Goal: Obtain resource: Obtain resource

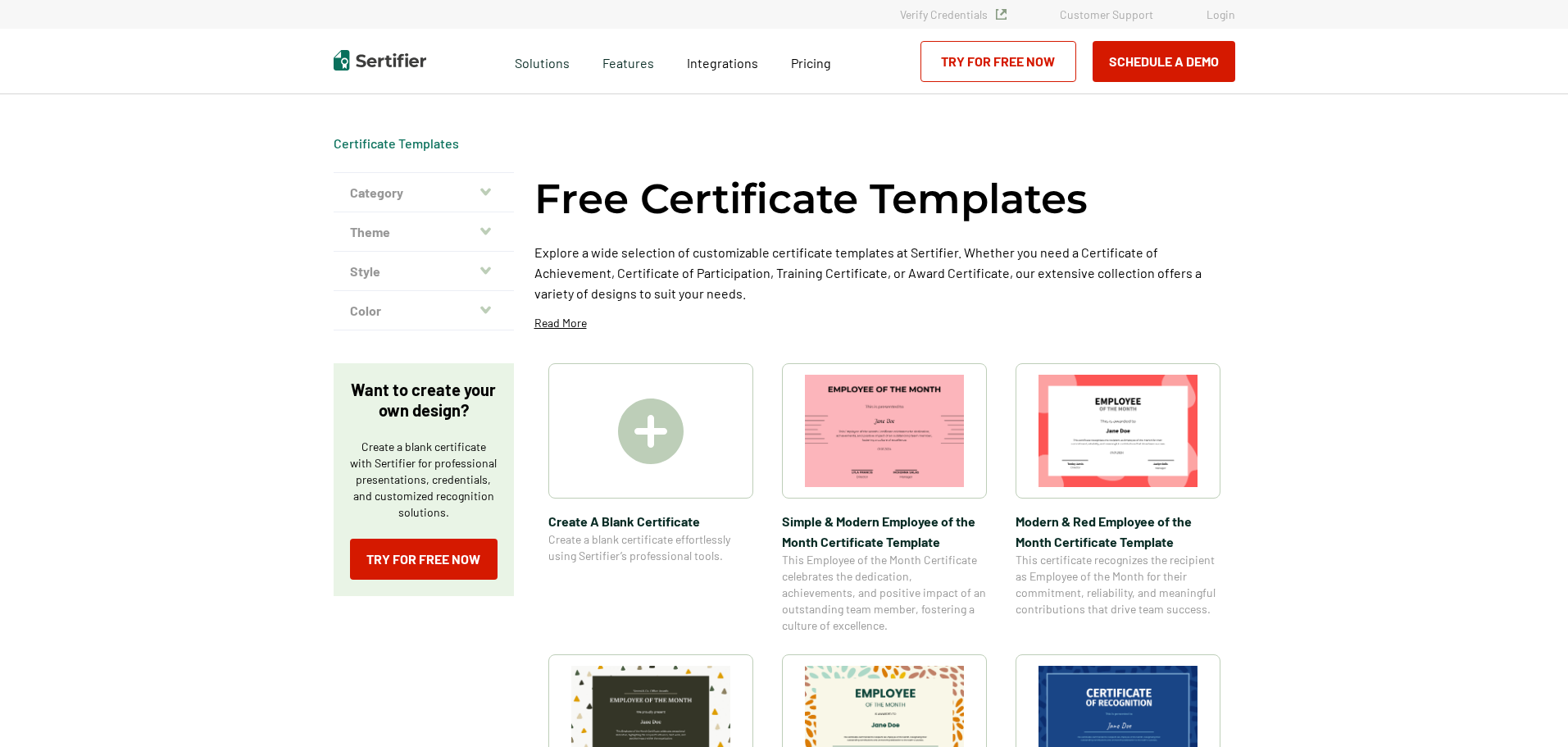
drag, startPoint x: 494, startPoint y: 192, endPoint x: 485, endPoint y: 192, distance: 9.0
click at [494, 192] on button "Category" at bounding box center [423, 192] width 180 height 39
click at [485, 192] on icon "button" at bounding box center [486, 191] width 11 height 13
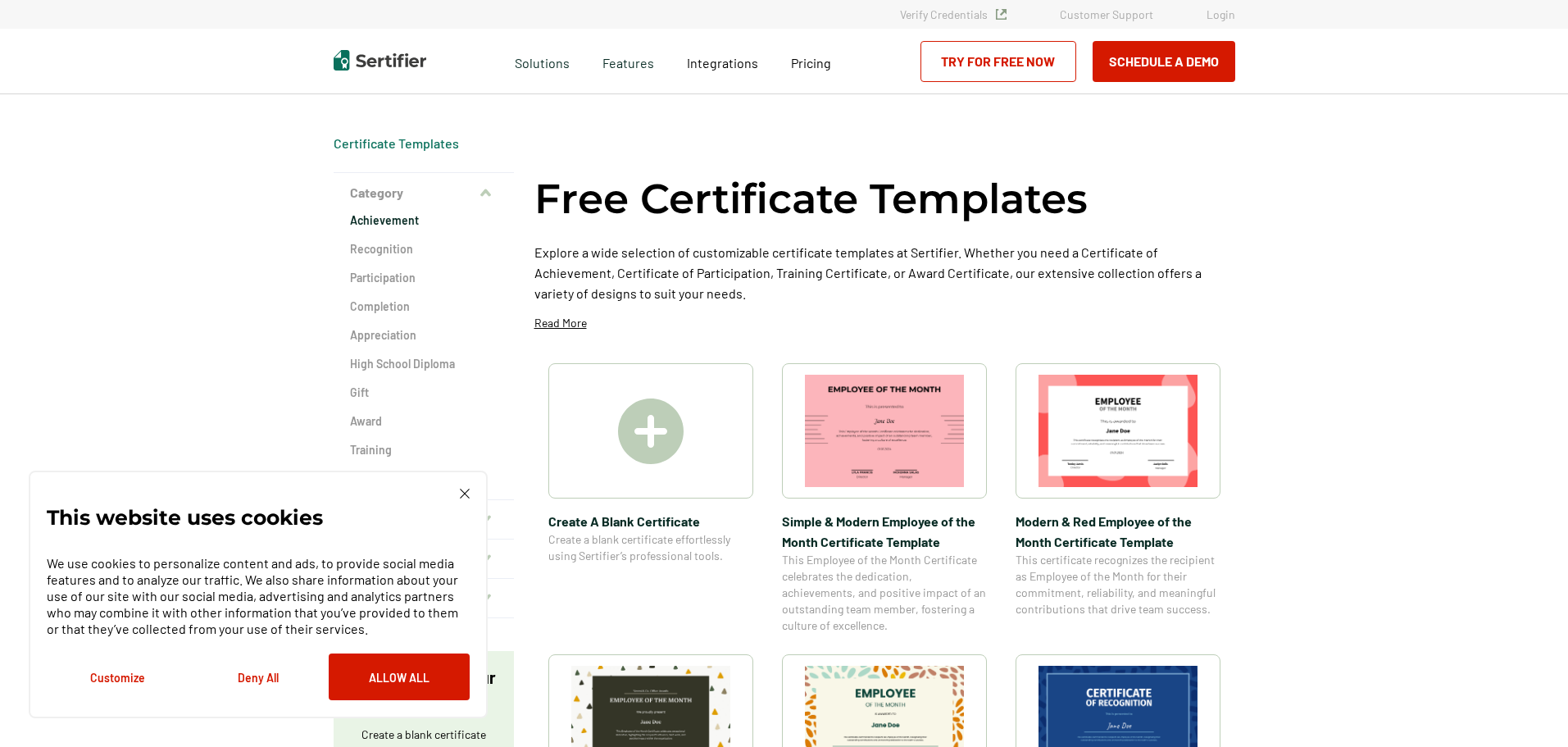
click at [387, 224] on h2 "Achievement" at bounding box center [424, 221] width 147 height 16
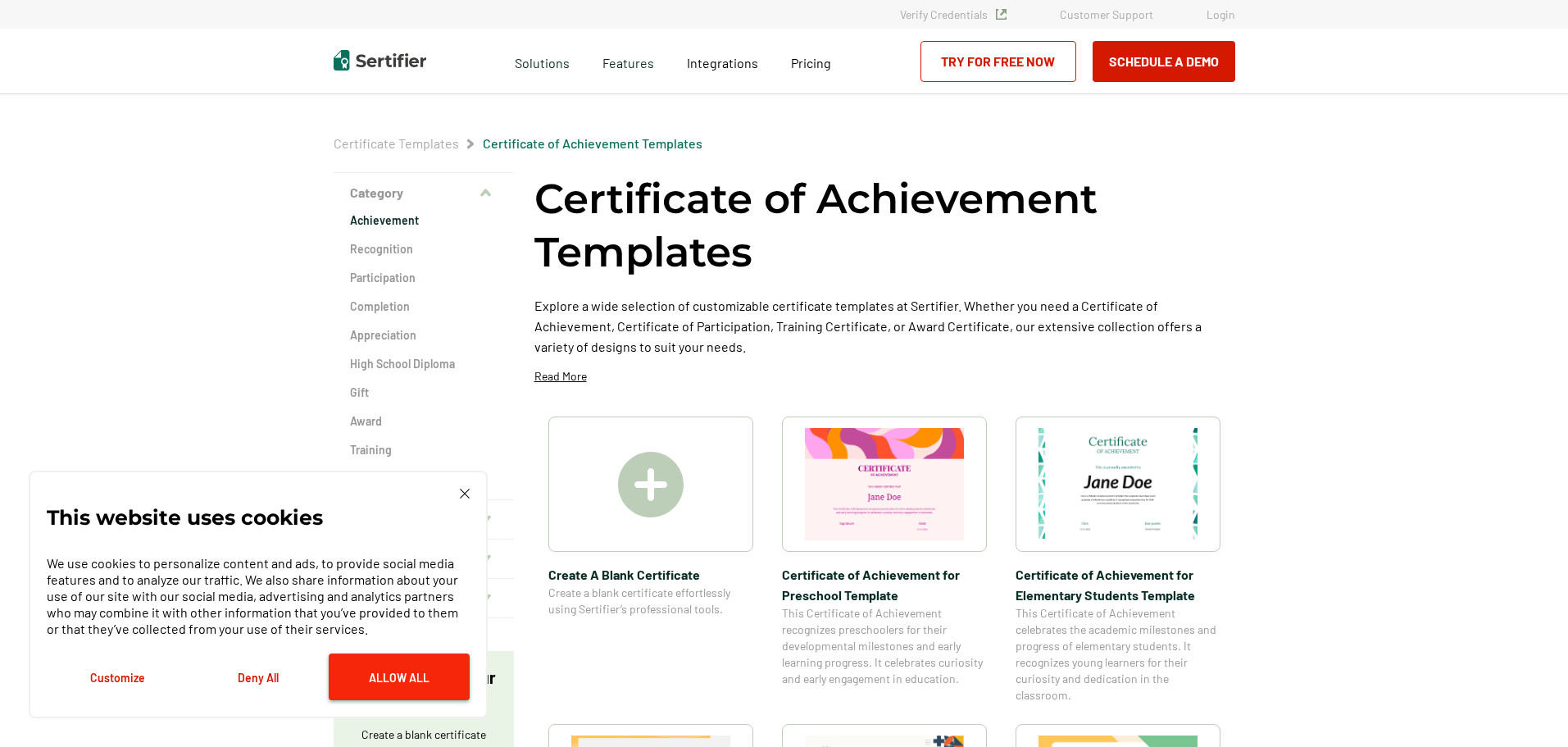
click at [385, 672] on button "Allow All" at bounding box center [399, 676] width 141 height 47
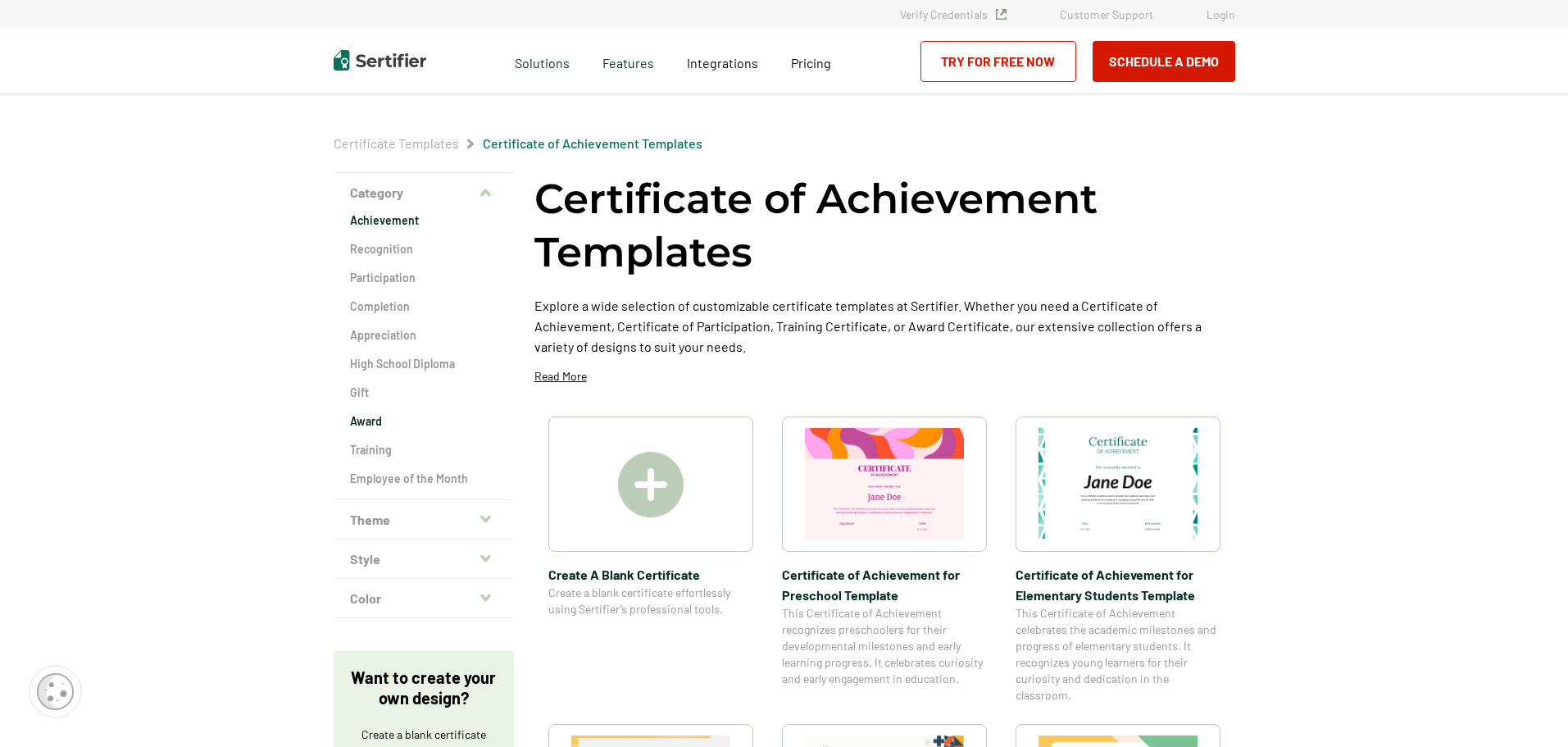
click at [371, 418] on h2 "Award" at bounding box center [424, 421] width 147 height 16
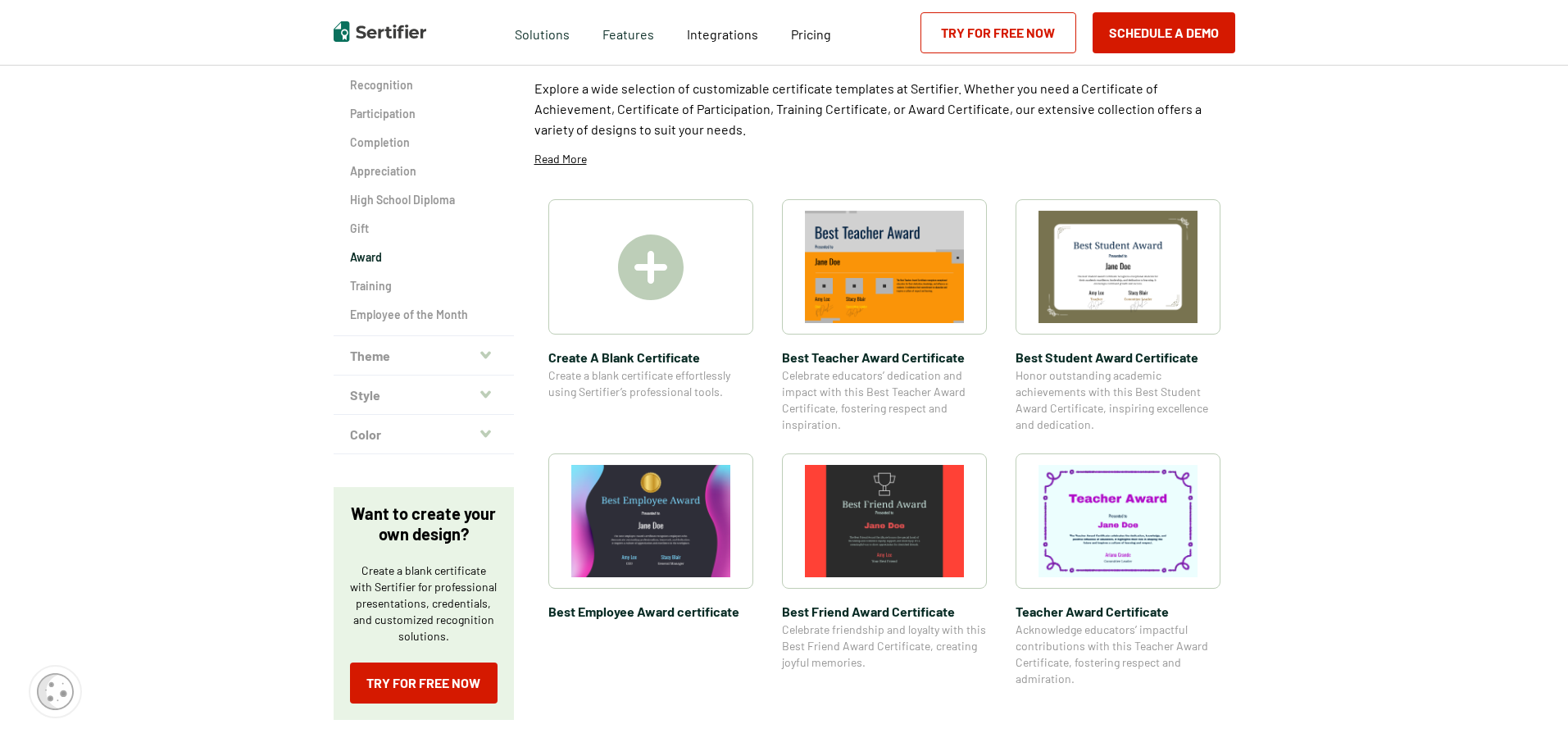
scroll to position [245, 0]
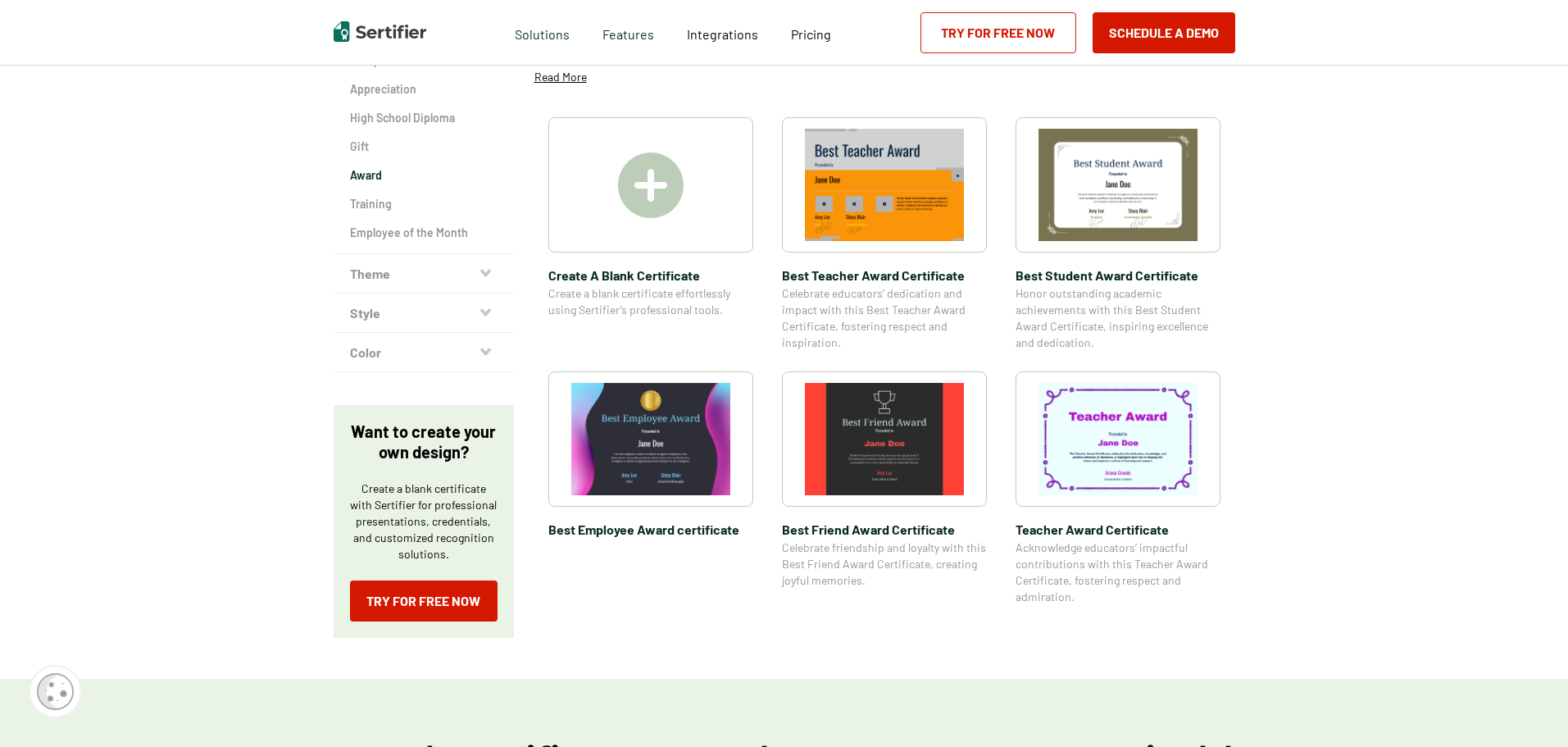
click at [421, 315] on button "Style" at bounding box center [423, 313] width 180 height 39
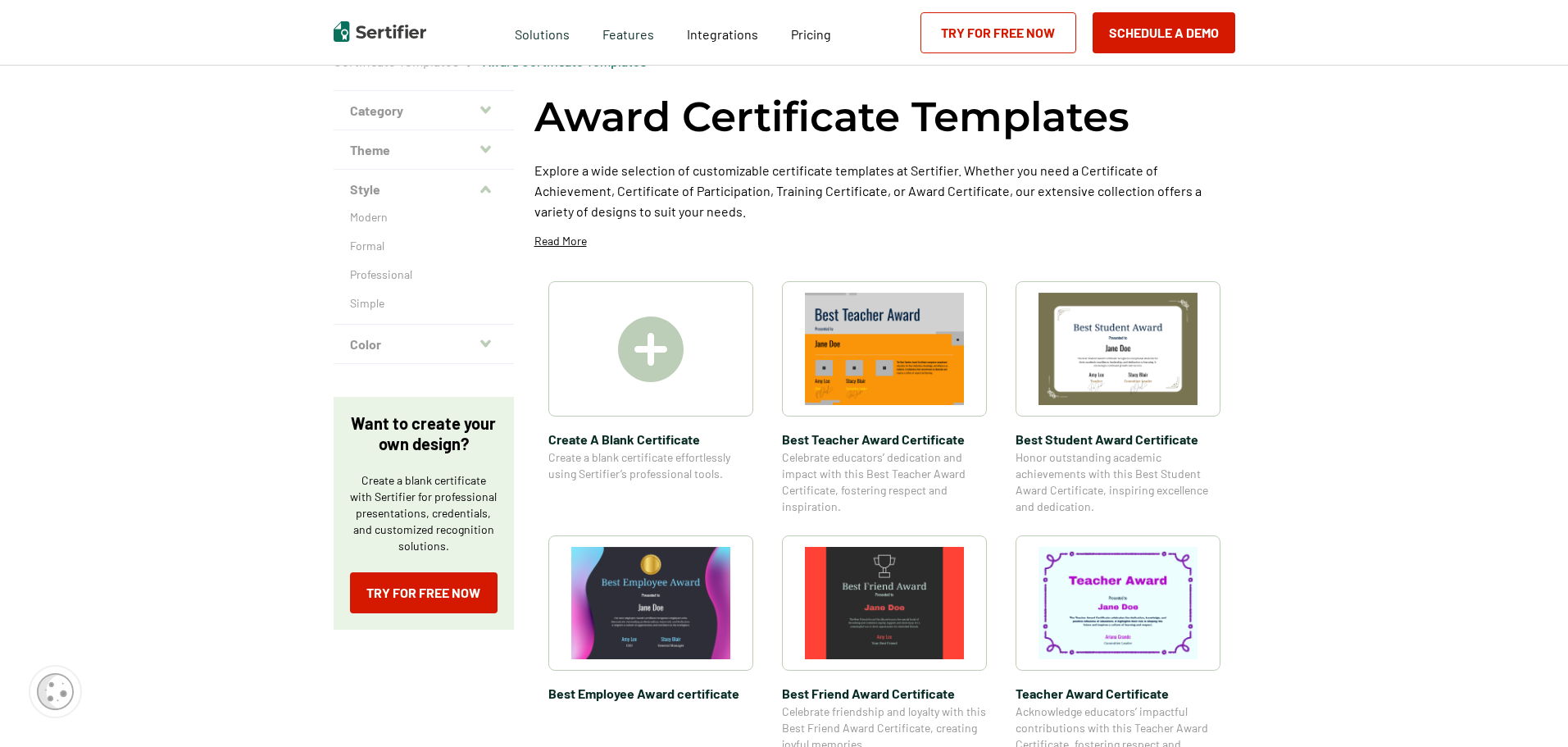
scroll to position [82, 0]
click at [375, 245] on p "Formal" at bounding box center [424, 246] width 147 height 16
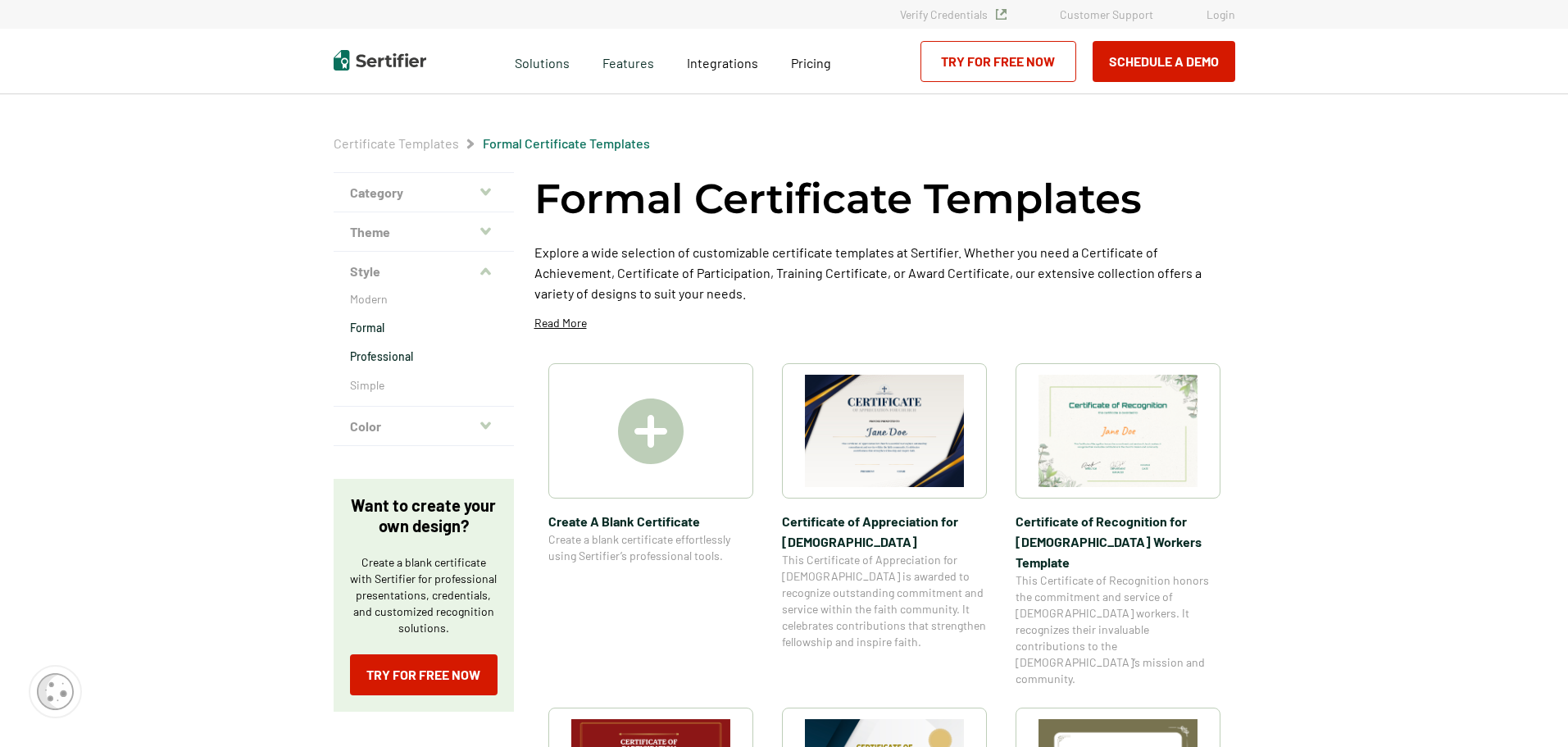
click at [390, 361] on p "Professional" at bounding box center [424, 356] width 147 height 16
